Goal: Transaction & Acquisition: Purchase product/service

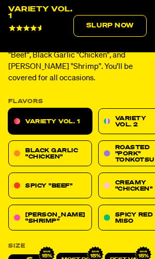
scroll to position [375, 0]
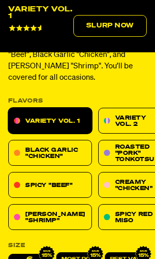
click at [98, 121] on link "Variety Vol. 2" at bounding box center [129, 121] width 63 height 26
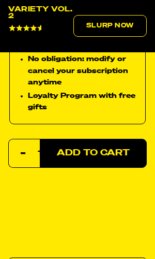
scroll to position [825, 0]
click at [54, 142] on button "Add to Cart" at bounding box center [93, 153] width 107 height 29
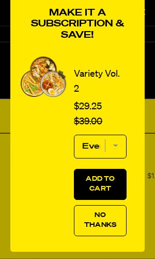
scroll to position [50, 0]
click at [92, 224] on span "No Thanks" at bounding box center [100, 220] width 33 height 16
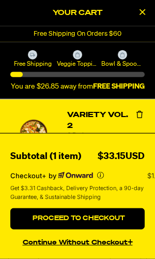
click at [42, 224] on button "Proceed to Checkout" at bounding box center [77, 218] width 135 height 21
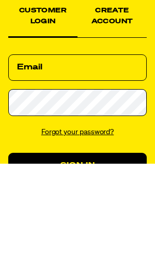
scroll to position [96, 0]
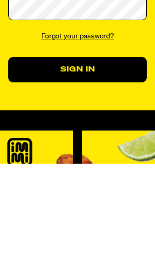
type input "[EMAIL_ADDRESS][DOMAIN_NAME]"
click at [78, 162] on button "Sign In" at bounding box center [77, 166] width 139 height 26
click at [22, 183] on div "Customer Login Create Account We've sent you an email with a link to update you…" at bounding box center [77, 93] width 155 height 225
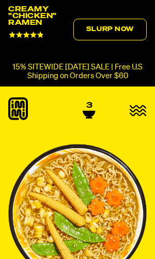
click at [96, 25] on link "Slurp Now" at bounding box center [109, 30] width 73 height 22
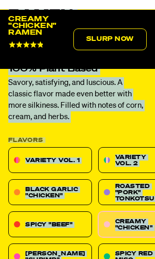
scroll to position [432, 0]
